Goal: Task Accomplishment & Management: Complete application form

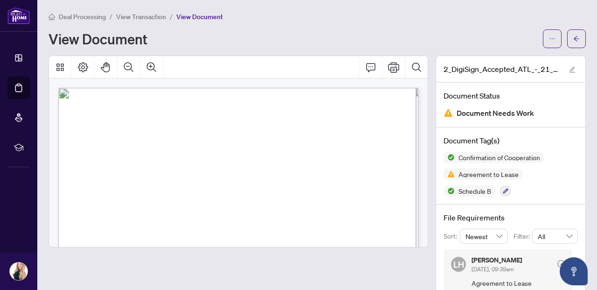
click at [134, 17] on span "View Transaction" at bounding box center [141, 17] width 50 height 8
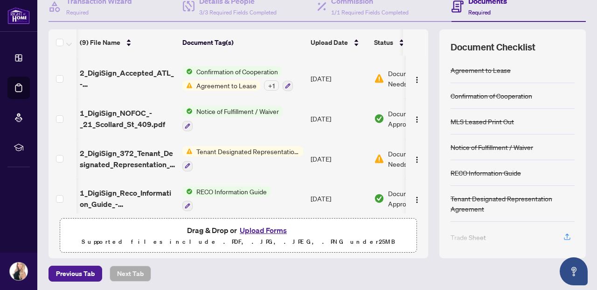
scroll to position [153, 0]
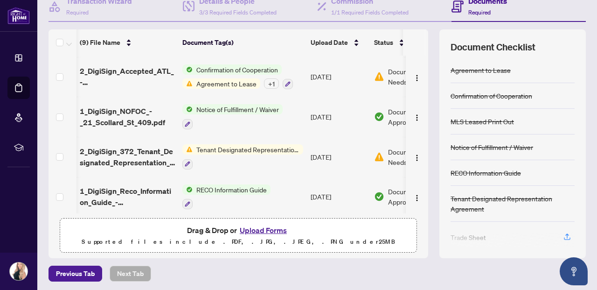
click at [231, 144] on span "Tenant Designated Representation Agreement" at bounding box center [248, 149] width 111 height 10
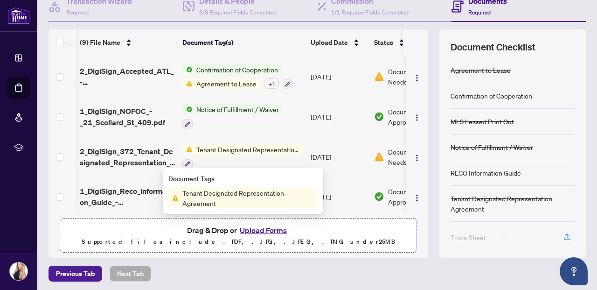
click at [229, 203] on span "Tenant Designated Representation Agreement" at bounding box center [248, 197] width 139 height 21
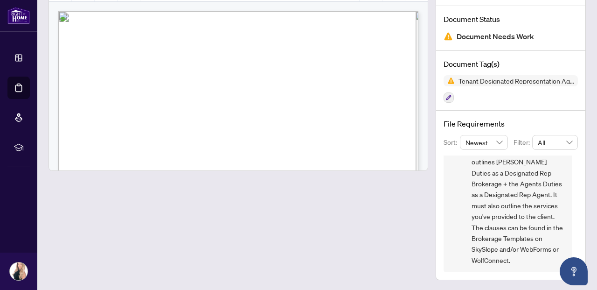
scroll to position [77, 0]
click at [267, 104] on span "[PHONE_NUMBER]" at bounding box center [259, 107] width 57 height 6
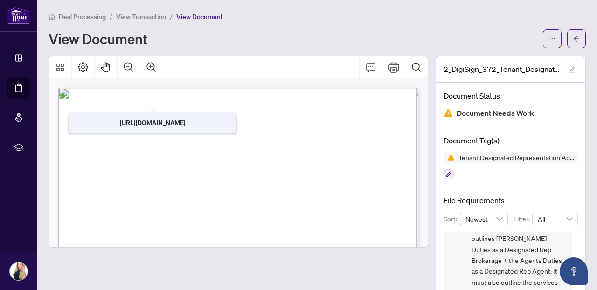
click at [139, 14] on span "View Transaction" at bounding box center [141, 17] width 50 height 8
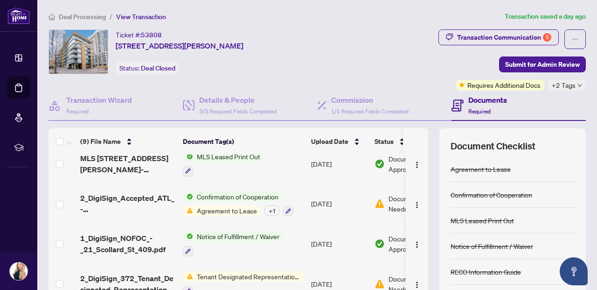
scroll to position [125, 0]
click at [231, 211] on span "Agreement to Lease" at bounding box center [227, 211] width 68 height 10
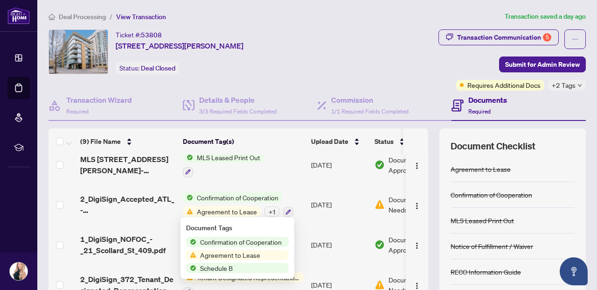
click at [237, 256] on span "Agreement to Lease" at bounding box center [230, 254] width 68 height 10
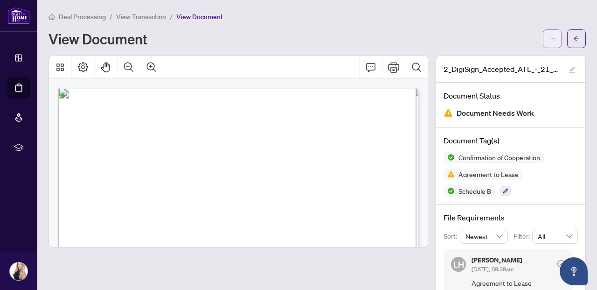
click at [550, 36] on icon "ellipsis" at bounding box center [552, 38] width 7 height 7
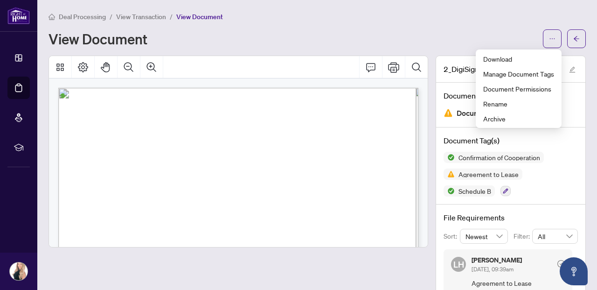
click at [315, 35] on div "View Document" at bounding box center [293, 38] width 489 height 15
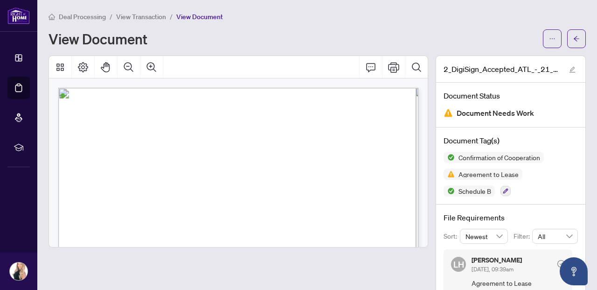
click at [137, 16] on span "View Transaction" at bounding box center [141, 17] width 50 height 8
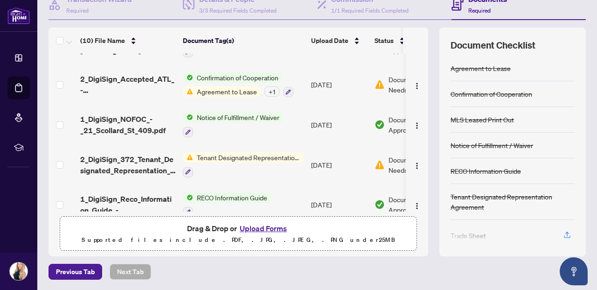
scroll to position [183, 0]
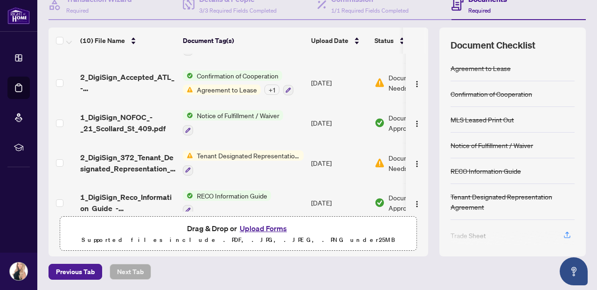
click at [253, 153] on span "Tenant Designated Representation Agreement" at bounding box center [248, 155] width 111 height 10
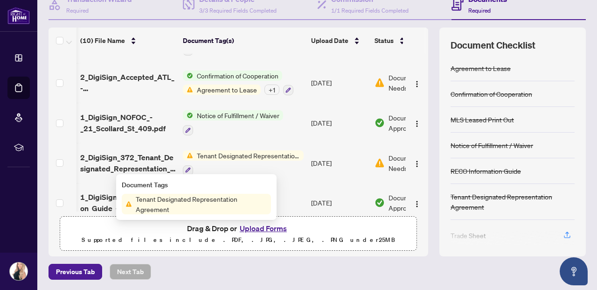
scroll to position [0, 47]
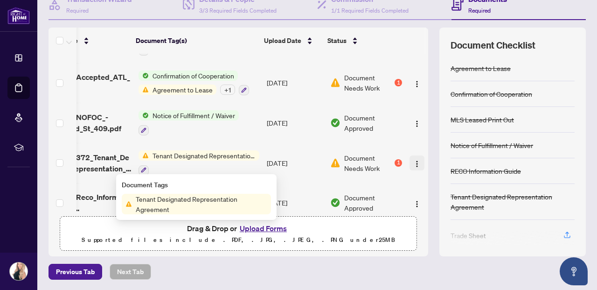
click at [415, 160] on img "button" at bounding box center [416, 163] width 7 height 7
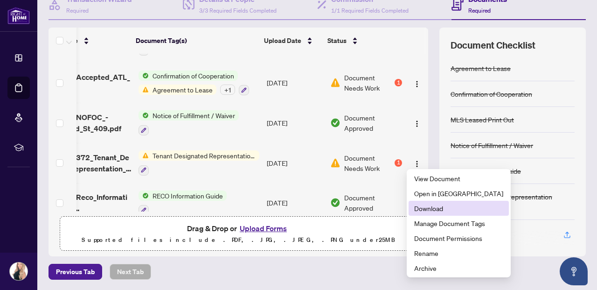
click at [419, 209] on span "Download" at bounding box center [458, 208] width 89 height 10
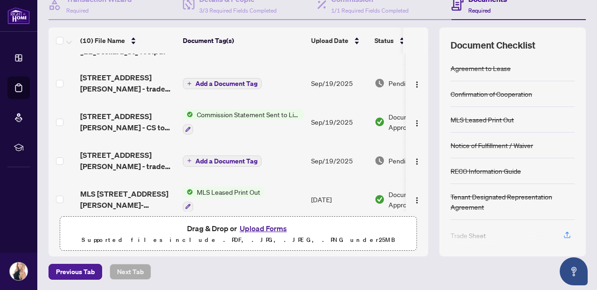
scroll to position [0, 0]
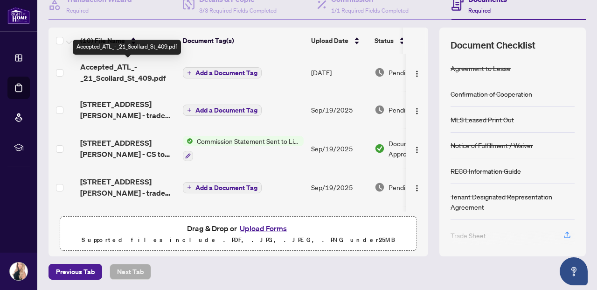
click at [104, 76] on span "Accepted_ATL_-_21_Scollard_St_409.pdf" at bounding box center [127, 72] width 95 height 22
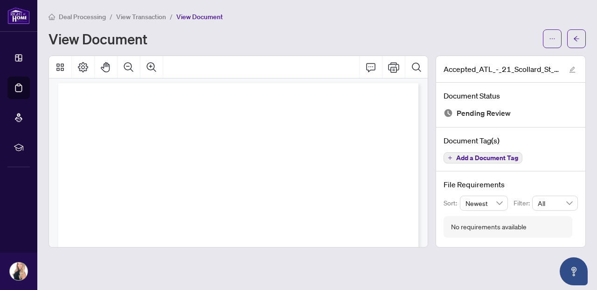
scroll to position [2039, 0]
click at [142, 13] on span "View Transaction" at bounding box center [141, 17] width 50 height 8
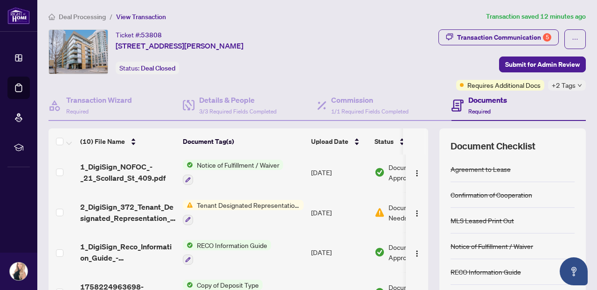
scroll to position [101, 0]
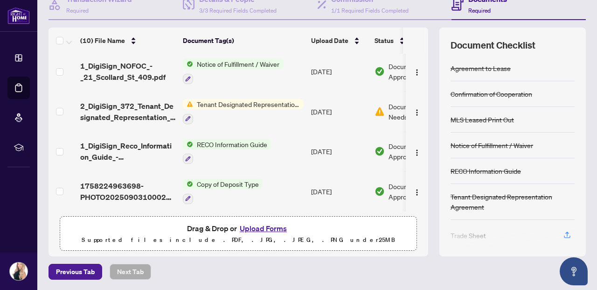
click at [230, 100] on span "Tenant Designated Representation Agreement" at bounding box center [248, 104] width 111 height 10
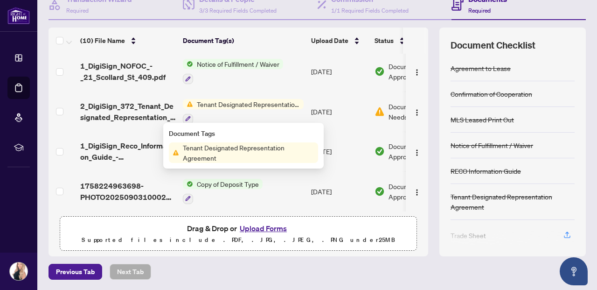
click at [222, 147] on span "Tenant Designated Representation Agreement" at bounding box center [248, 152] width 139 height 21
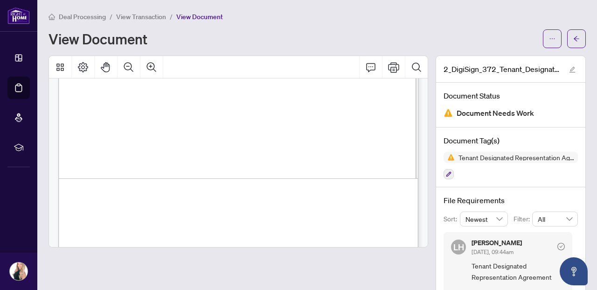
scroll to position [2227, 0]
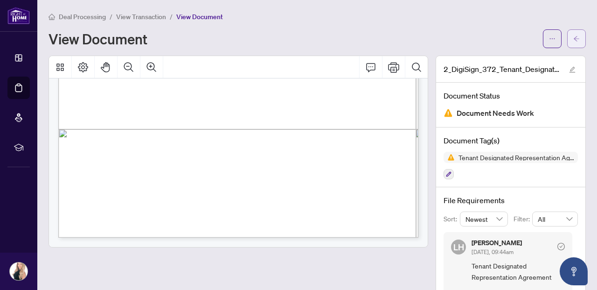
click at [576, 38] on icon "arrow-left" at bounding box center [577, 38] width 6 height 5
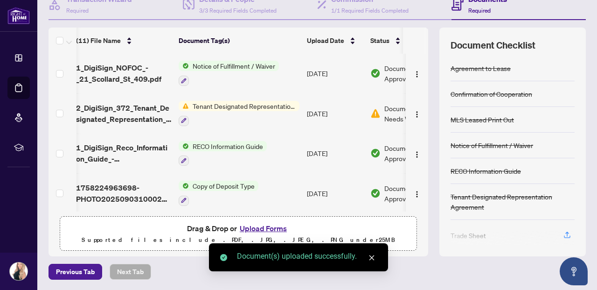
scroll to position [271, 4]
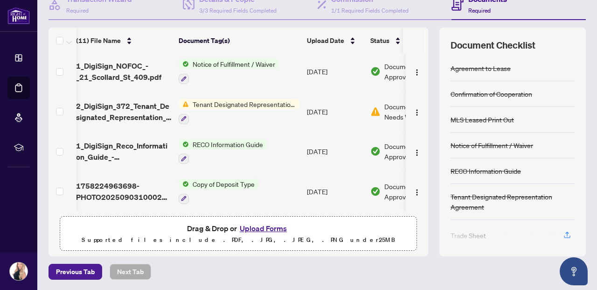
click at [245, 103] on span "Tenant Designated Representation Agreement" at bounding box center [244, 104] width 111 height 10
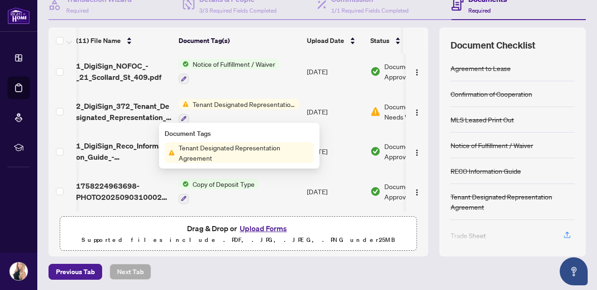
click at [236, 154] on span "Tenant Designated Representation Agreement" at bounding box center [244, 152] width 139 height 21
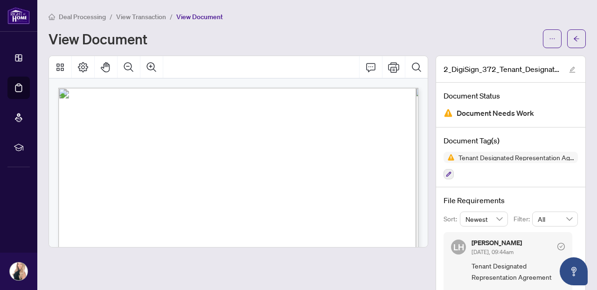
click at [140, 20] on span "View Transaction" at bounding box center [141, 17] width 50 height 8
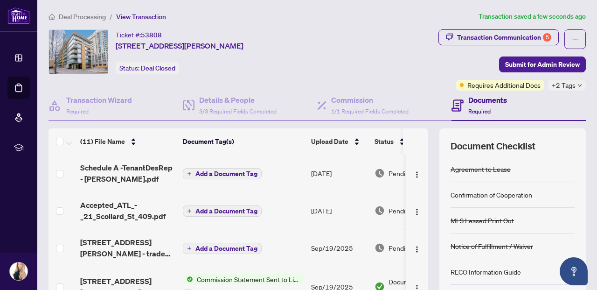
scroll to position [271, 0]
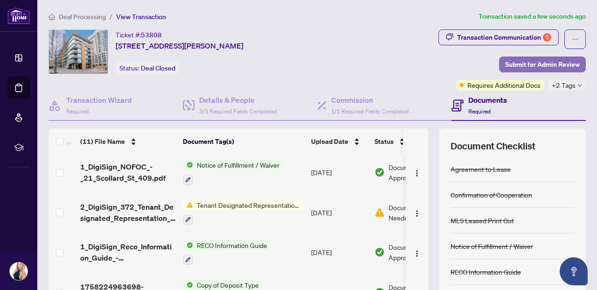
click at [517, 65] on span "Submit for Admin Review" at bounding box center [542, 64] width 75 height 15
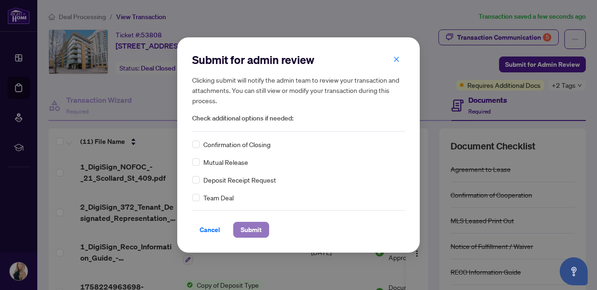
click at [246, 232] on span "Submit" at bounding box center [251, 229] width 21 height 15
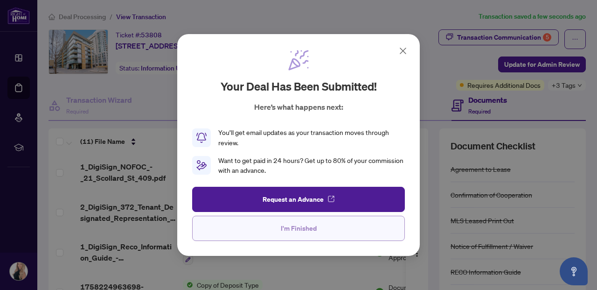
click at [284, 225] on span "I'm Finished" at bounding box center [299, 228] width 36 height 15
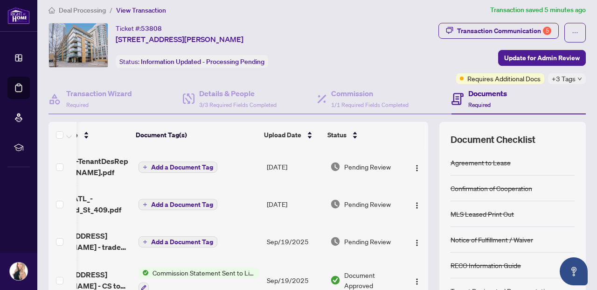
scroll to position [0, 0]
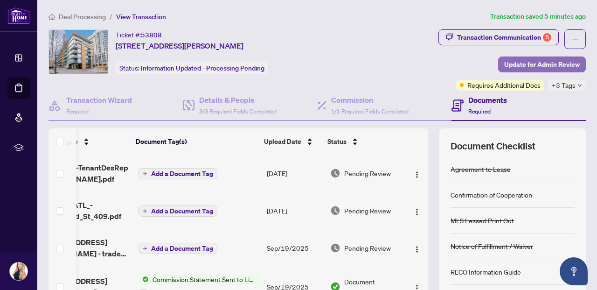
click at [545, 67] on span "Update for Admin Review" at bounding box center [542, 64] width 76 height 15
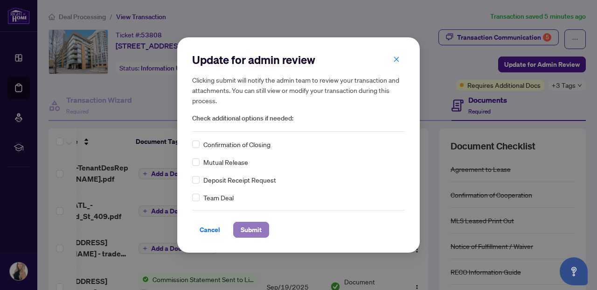
click at [249, 235] on span "Submit" at bounding box center [251, 229] width 21 height 15
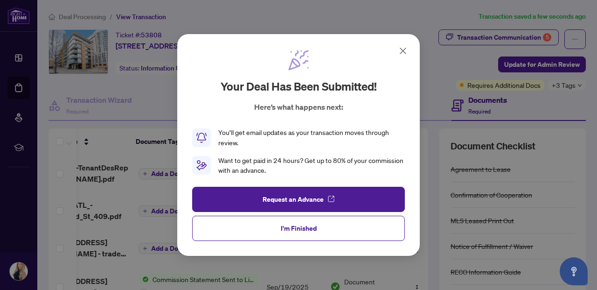
click at [401, 46] on icon at bounding box center [402, 50] width 11 height 11
